Goal: Transaction & Acquisition: Book appointment/travel/reservation

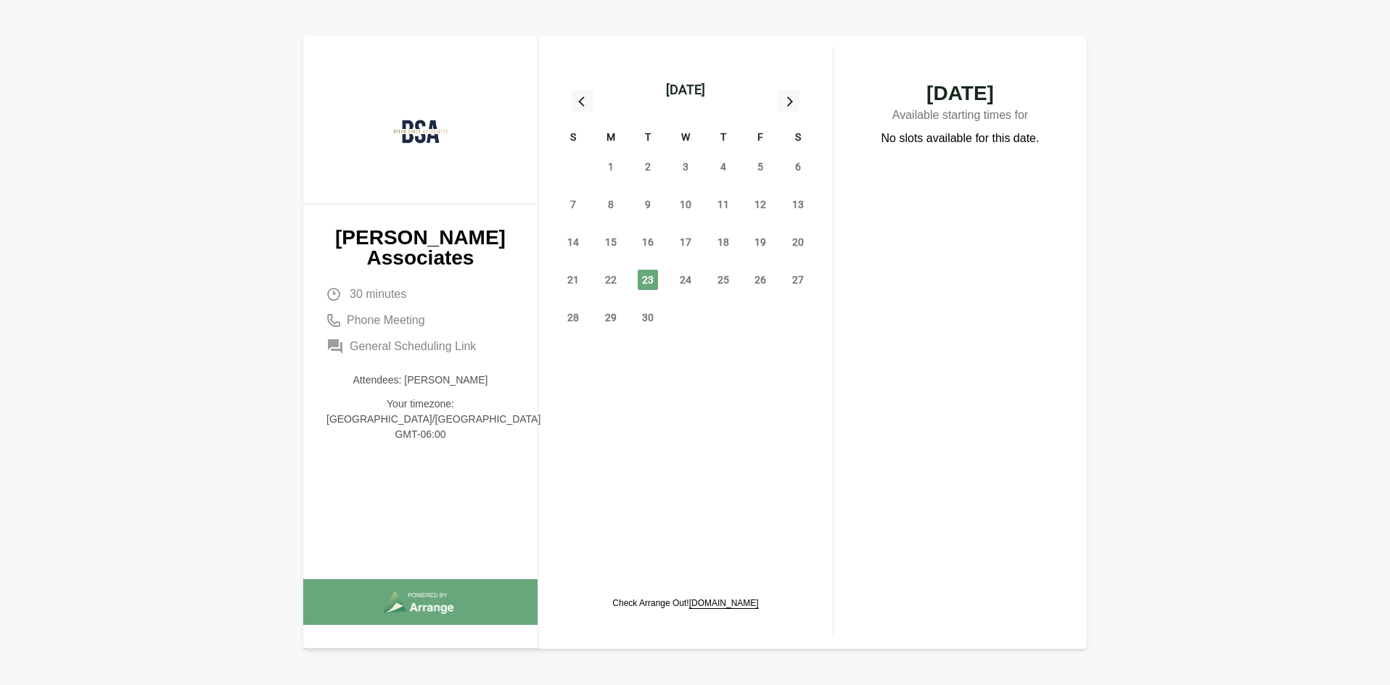
click at [701, 281] on div "24" at bounding box center [686, 280] width 38 height 38
click at [687, 279] on span "24" at bounding box center [685, 280] width 20 height 20
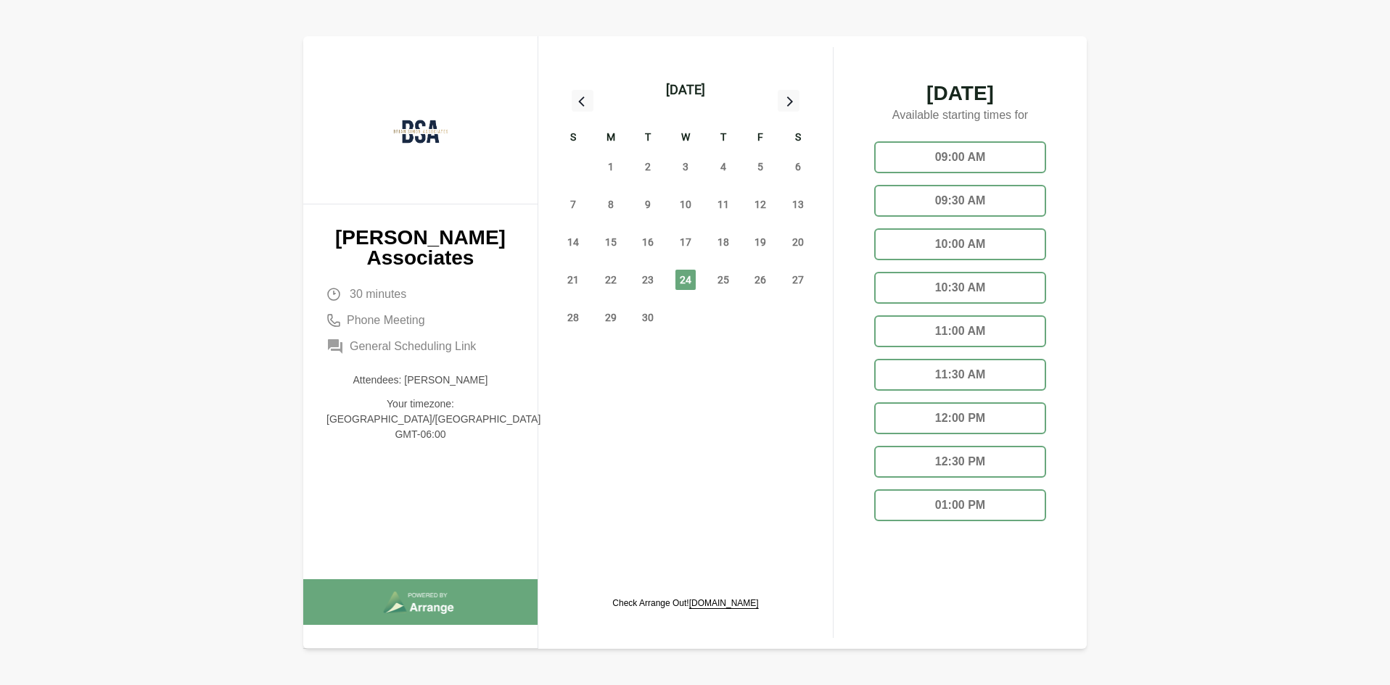
click at [968, 257] on div "10:00 AM" at bounding box center [960, 244] width 172 height 32
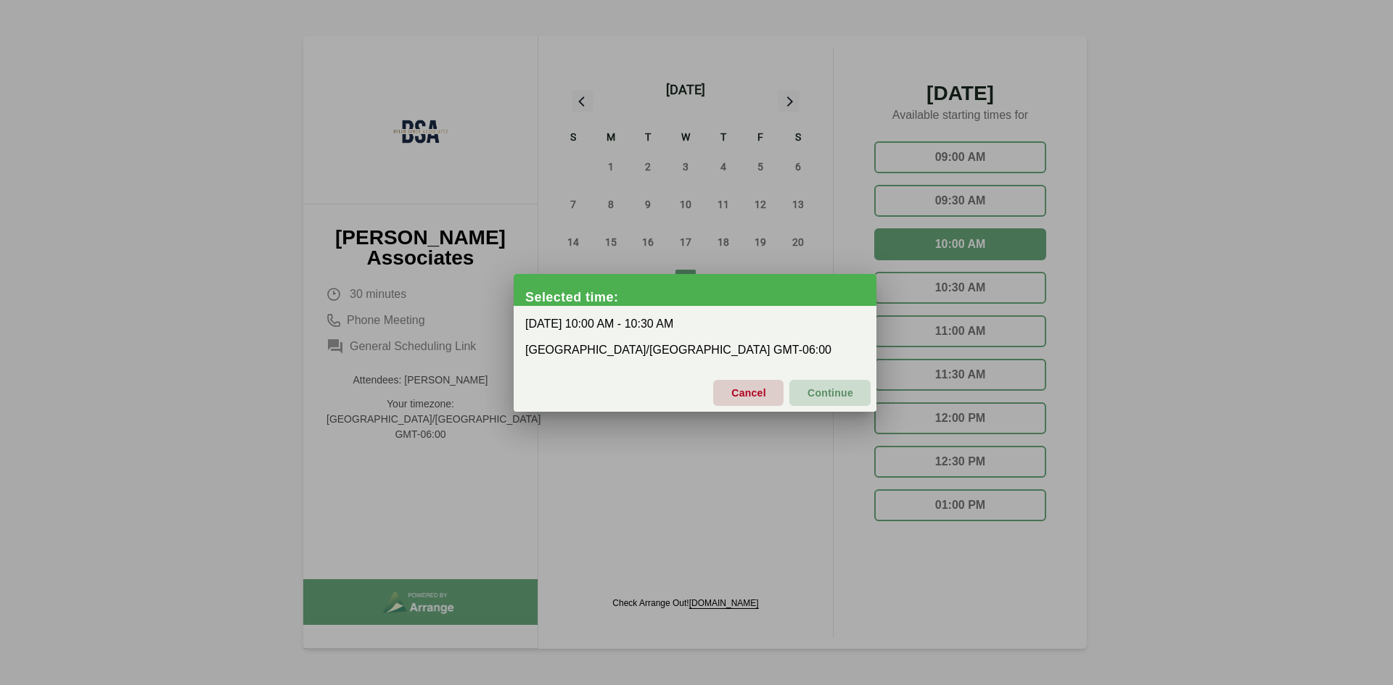
click at [827, 399] on span "Continue" at bounding box center [830, 393] width 46 height 30
